Goal: Find contact information: Find contact information

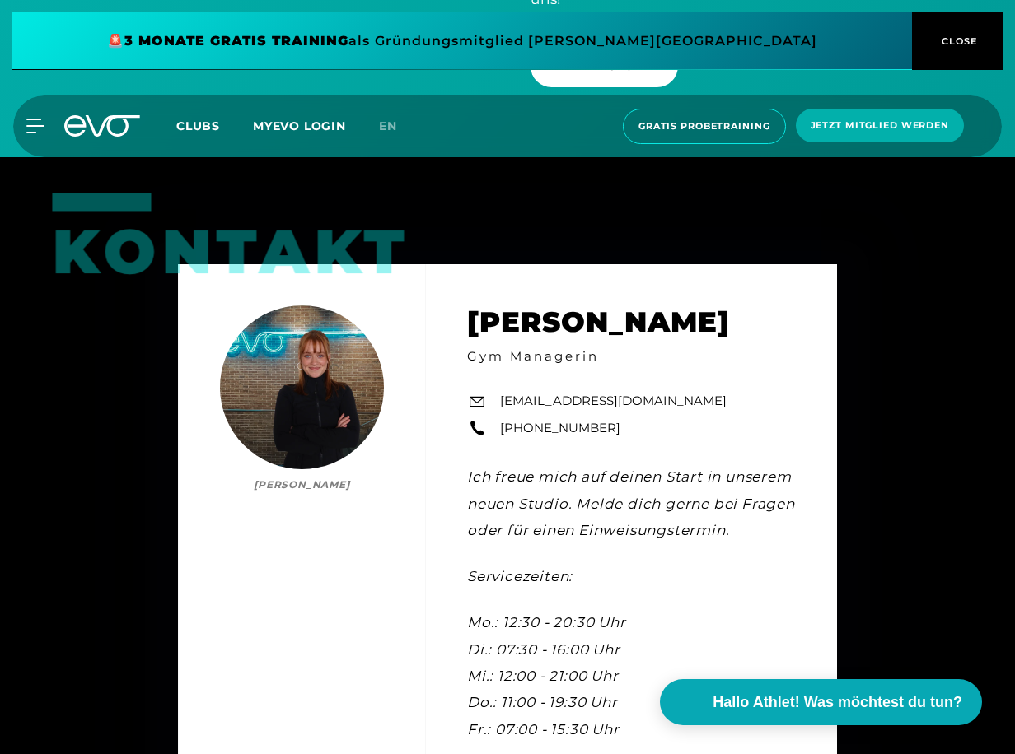
scroll to position [4859, 0]
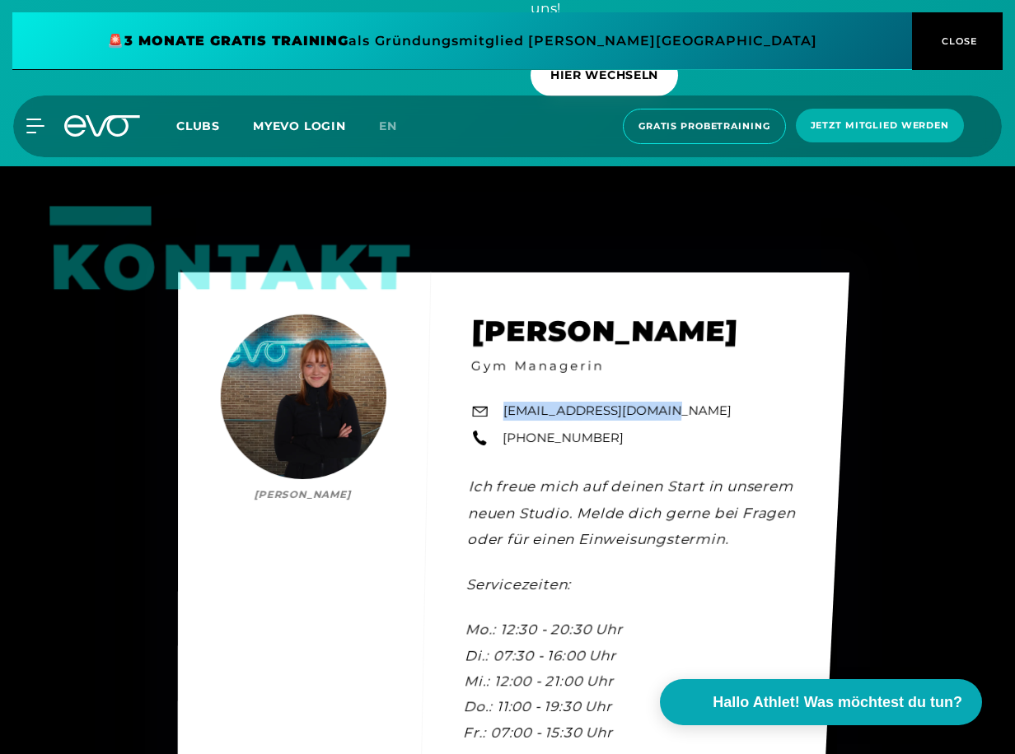
drag, startPoint x: 668, startPoint y: 349, endPoint x: 499, endPoint y: 357, distance: 169.0
click at [499, 357] on div "Kontakt [PERSON_NAME] [PERSON_NAME] Gym Managerin [EMAIL_ADDRESS][DOMAIN_NAME] …" at bounding box center [513, 539] width 671 height 532
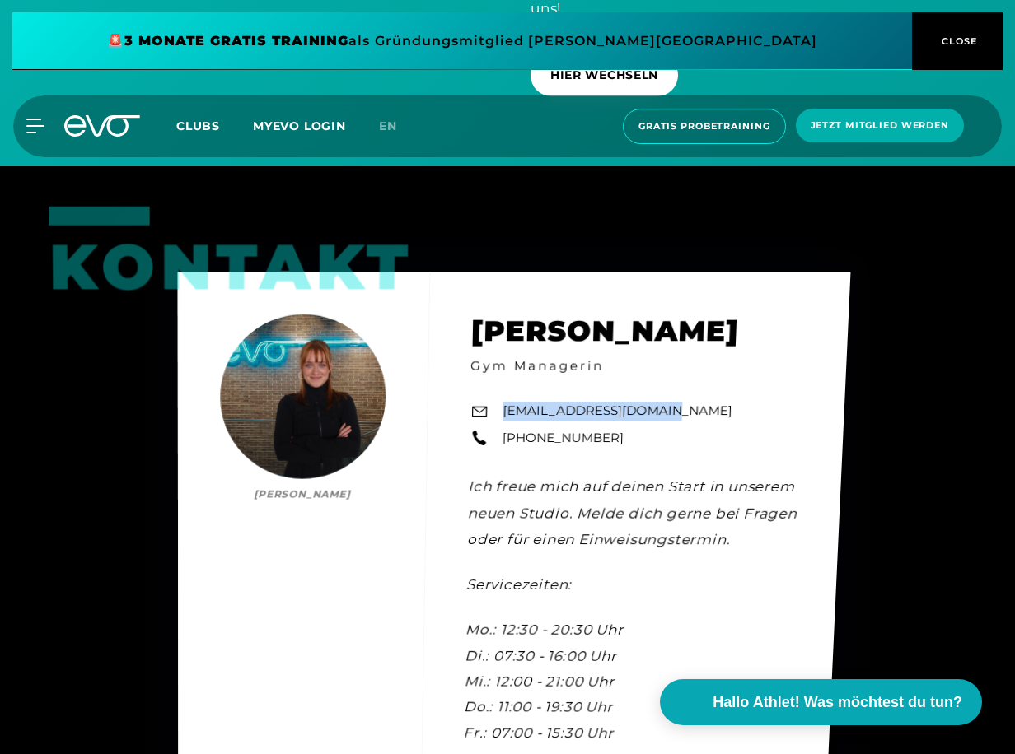
copy link "[EMAIL_ADDRESS][DOMAIN_NAME]"
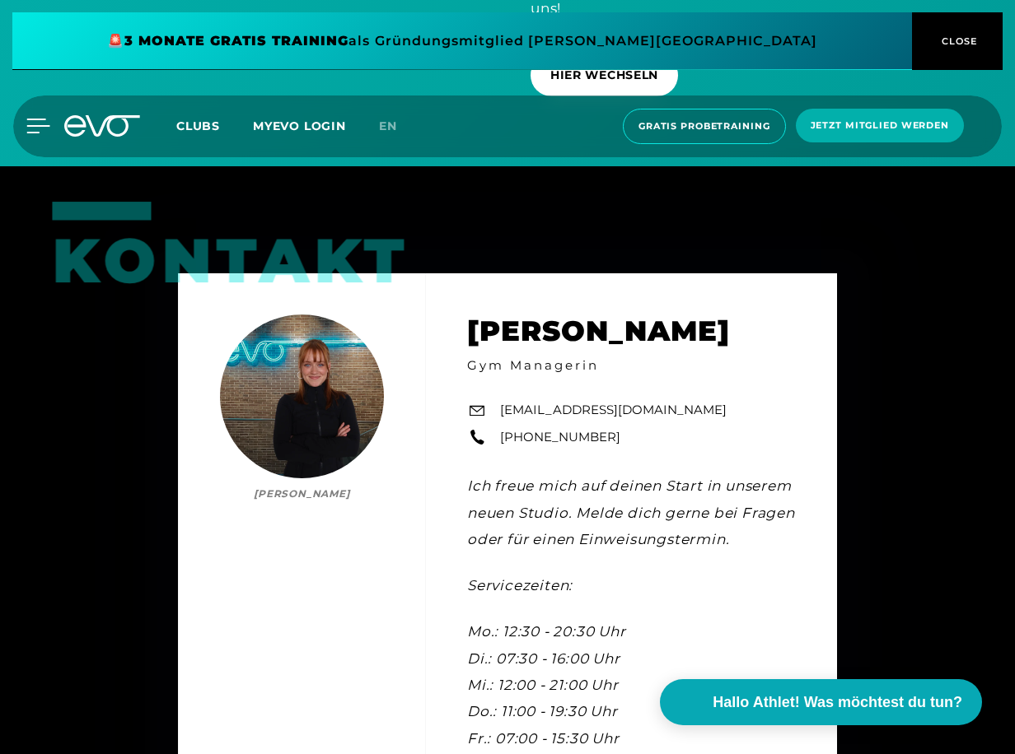
click at [39, 125] on icon at bounding box center [38, 126] width 24 height 15
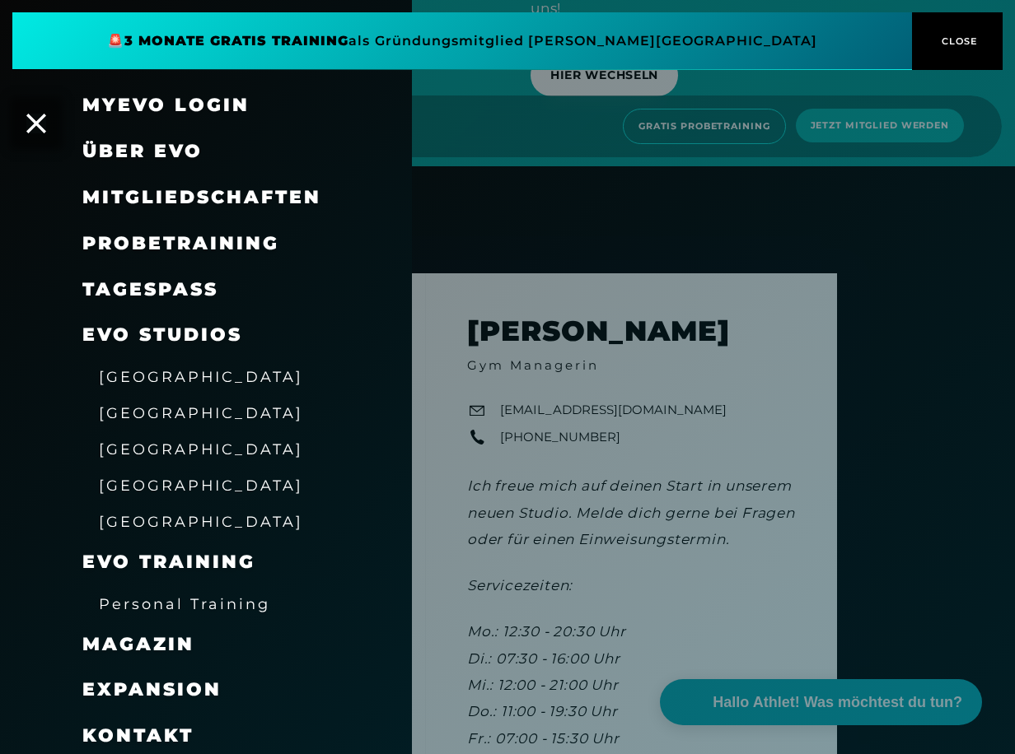
click at [139, 148] on span "Über EVO" at bounding box center [142, 151] width 120 height 22
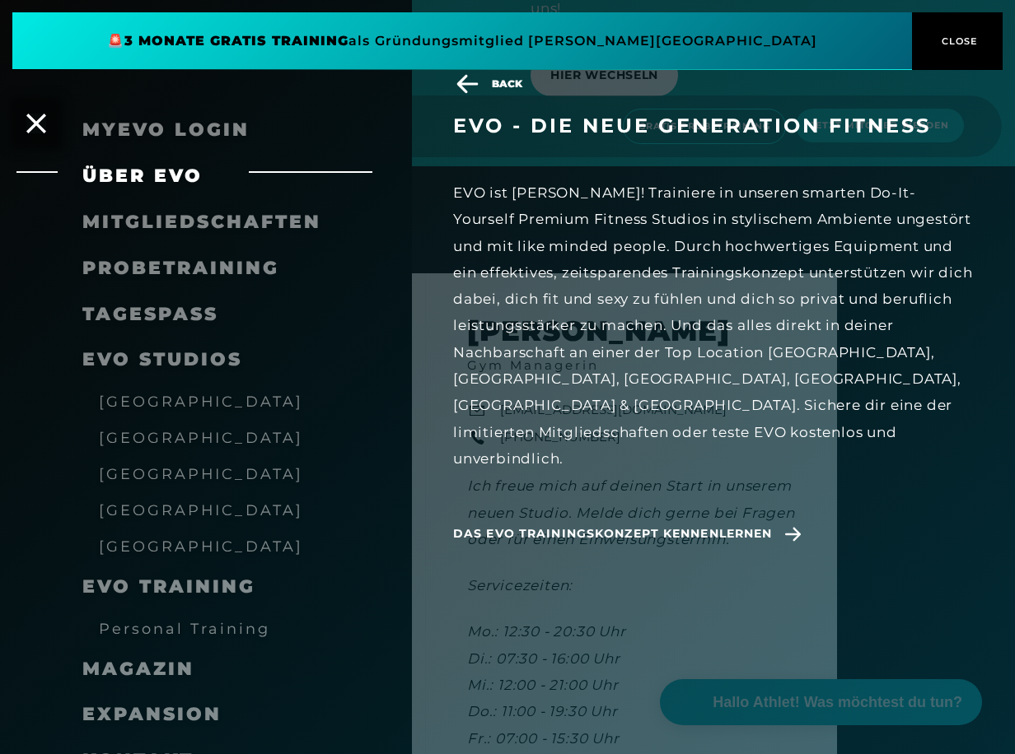
scroll to position [100, 0]
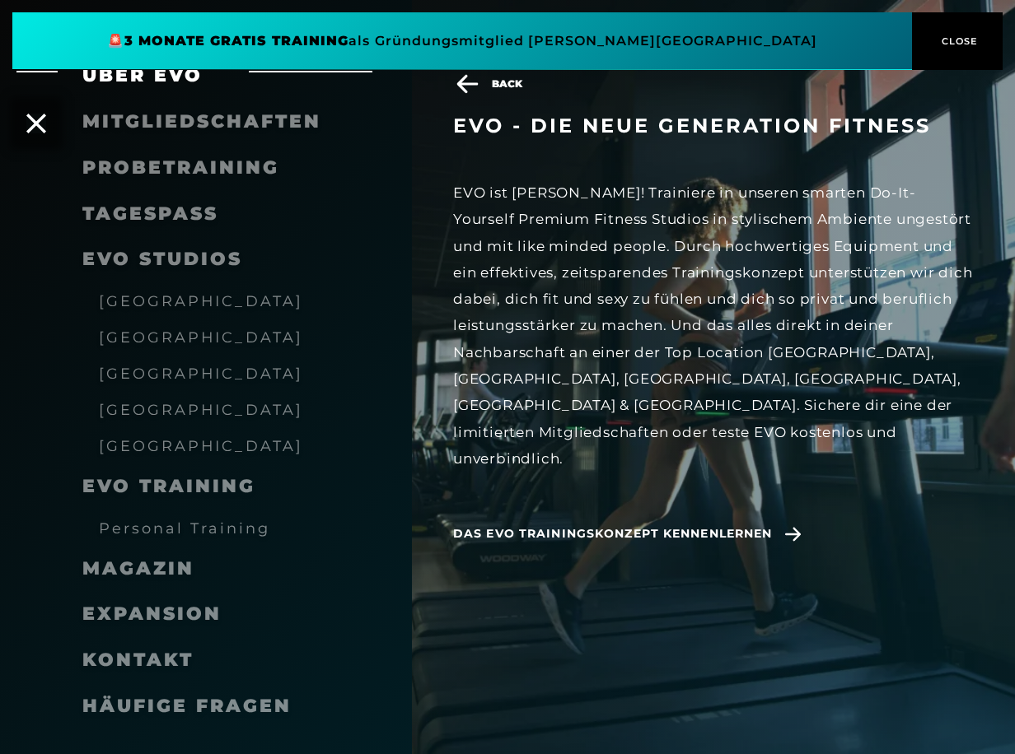
click at [153, 374] on span "[GEOGRAPHIC_DATA]" at bounding box center [201, 373] width 204 height 17
